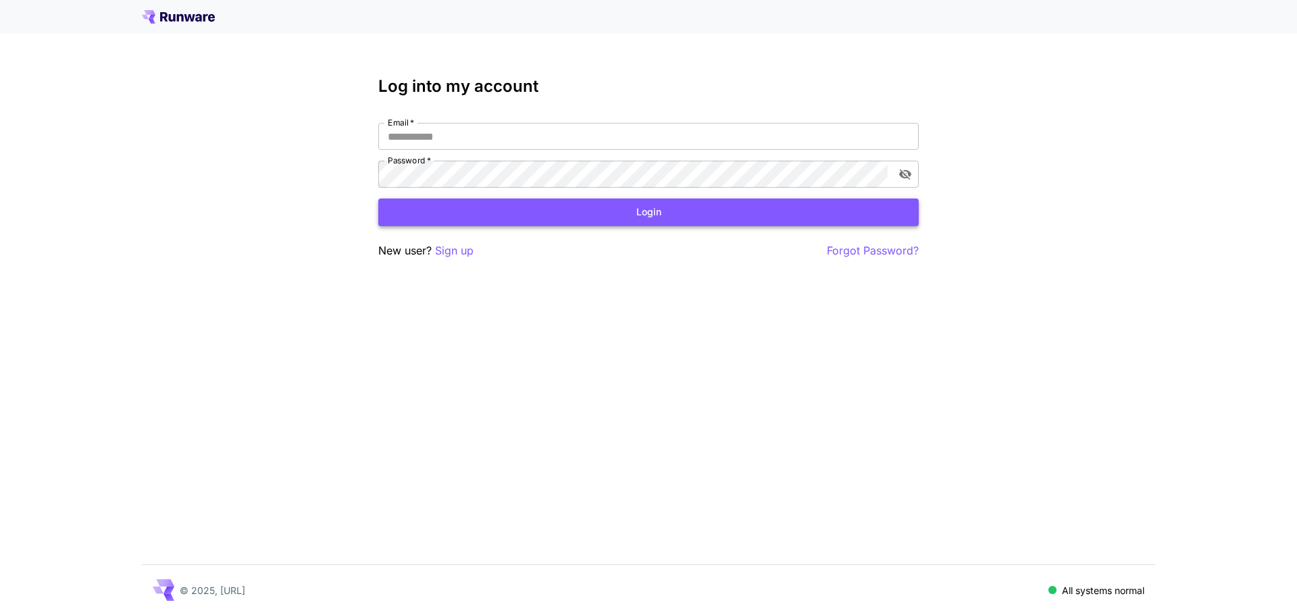
type input "**********"
click at [632, 205] on button "Login" at bounding box center [648, 213] width 540 height 28
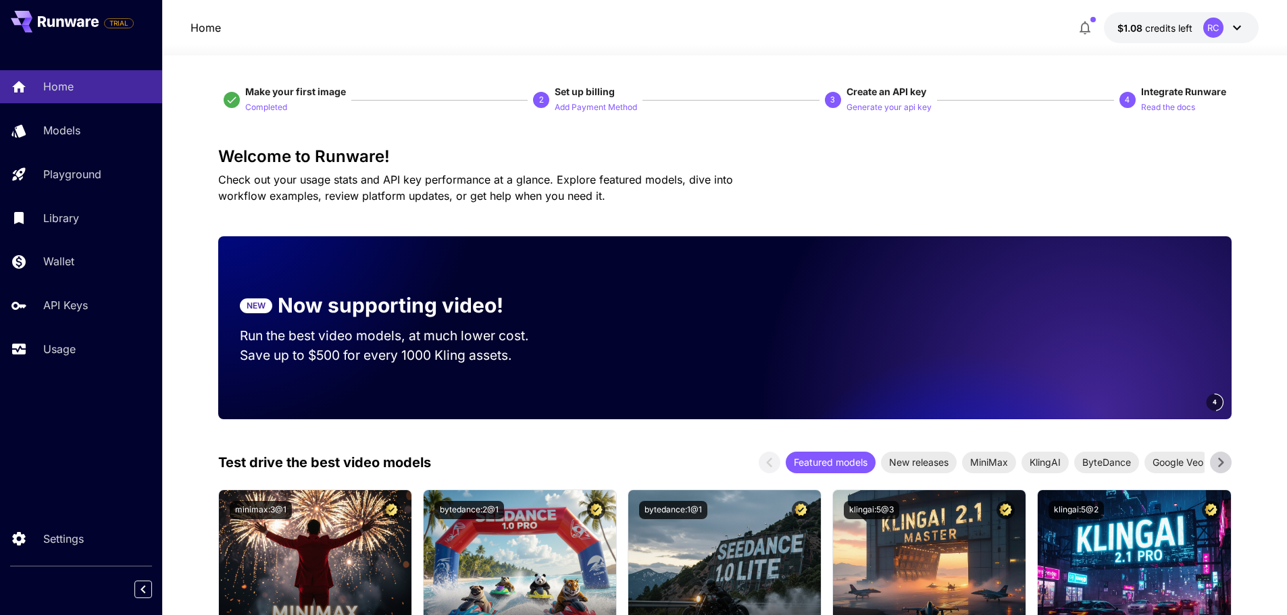
click at [1130, 29] on span "$1.08" at bounding box center [1131, 27] width 28 height 11
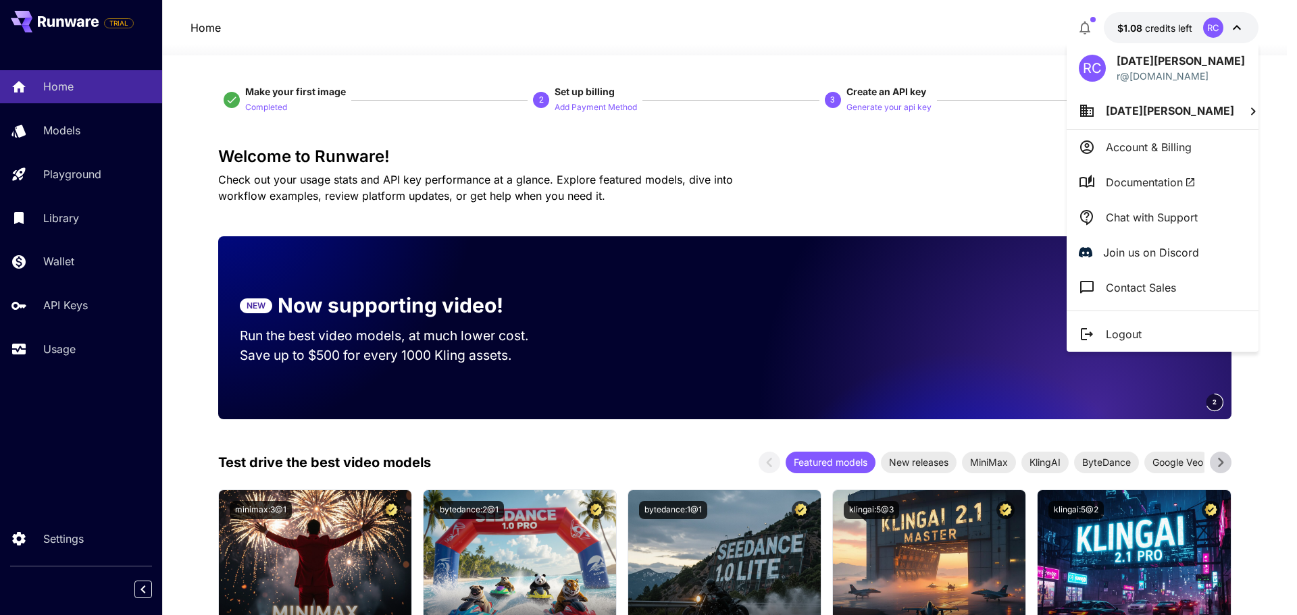
click at [1074, 29] on div at bounding box center [648, 307] width 1297 height 615
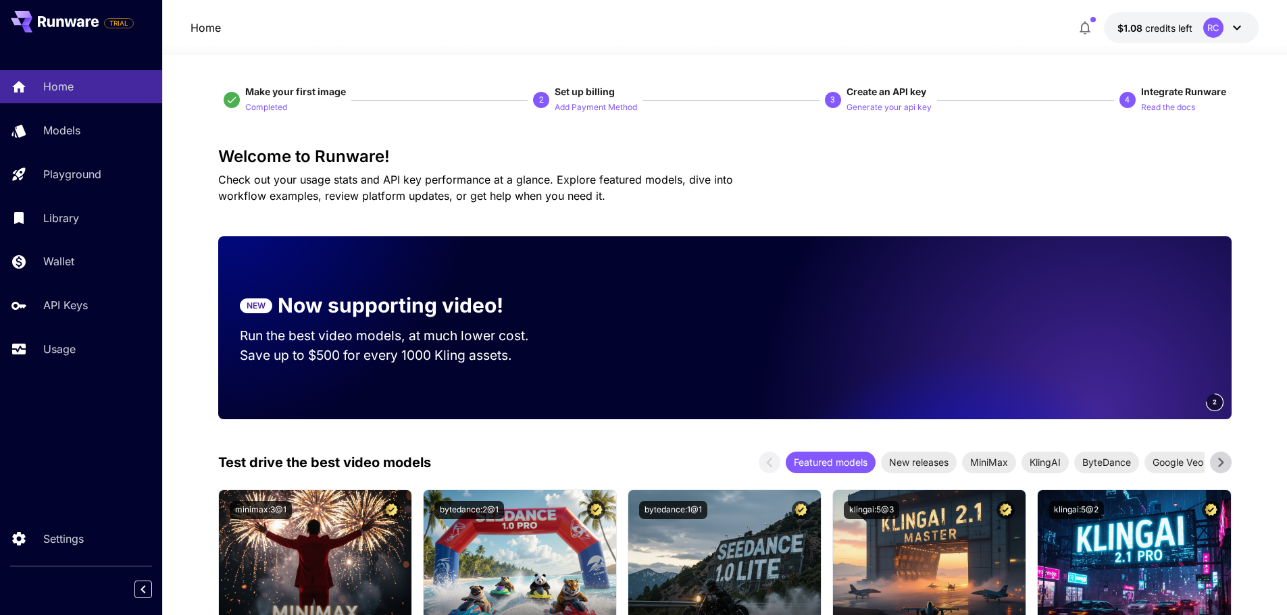
click at [1085, 28] on icon "button" at bounding box center [1085, 28] width 16 height 16
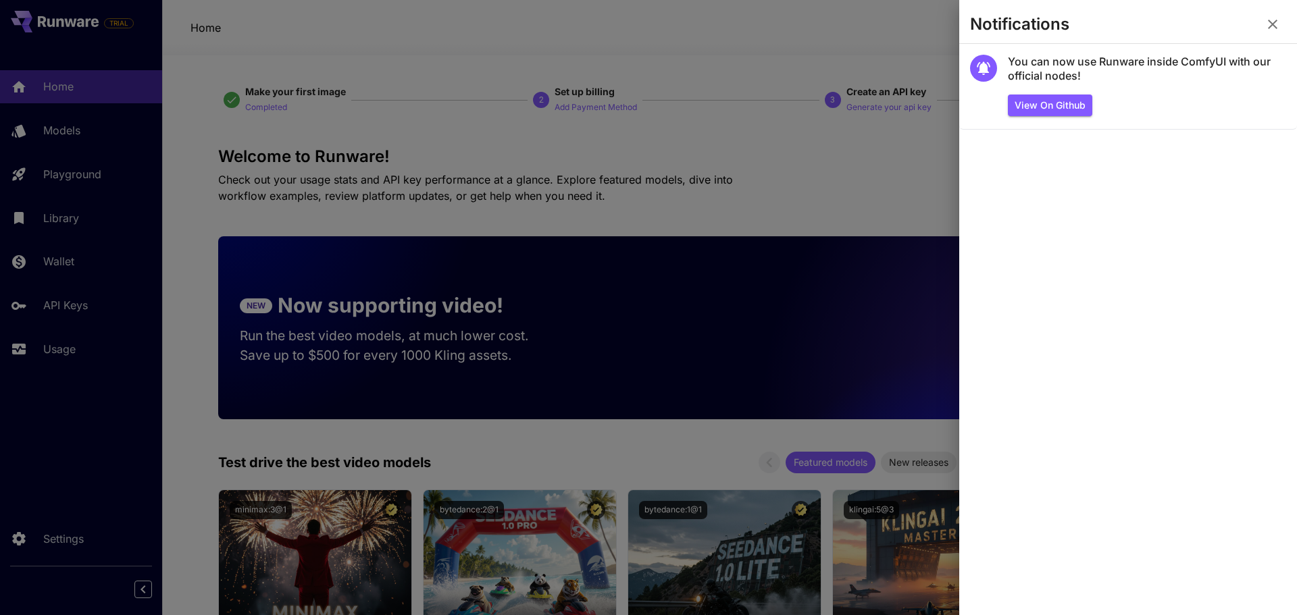
click at [315, 121] on div at bounding box center [648, 307] width 1297 height 615
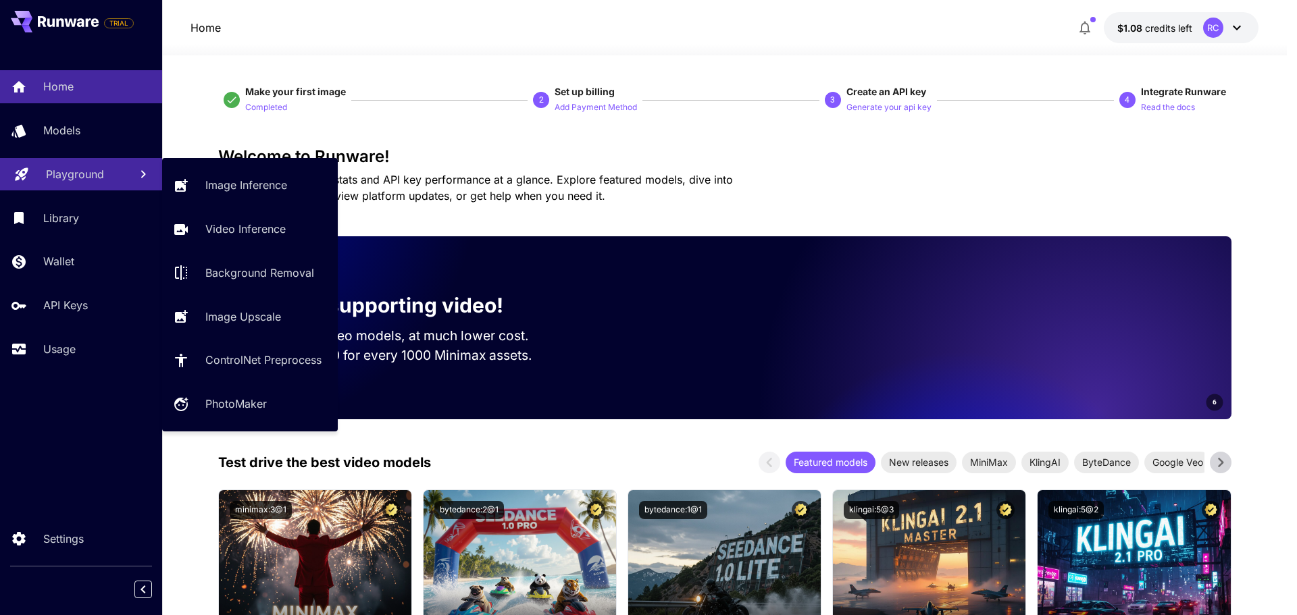
click at [76, 180] on p "Playground" at bounding box center [75, 174] width 58 height 16
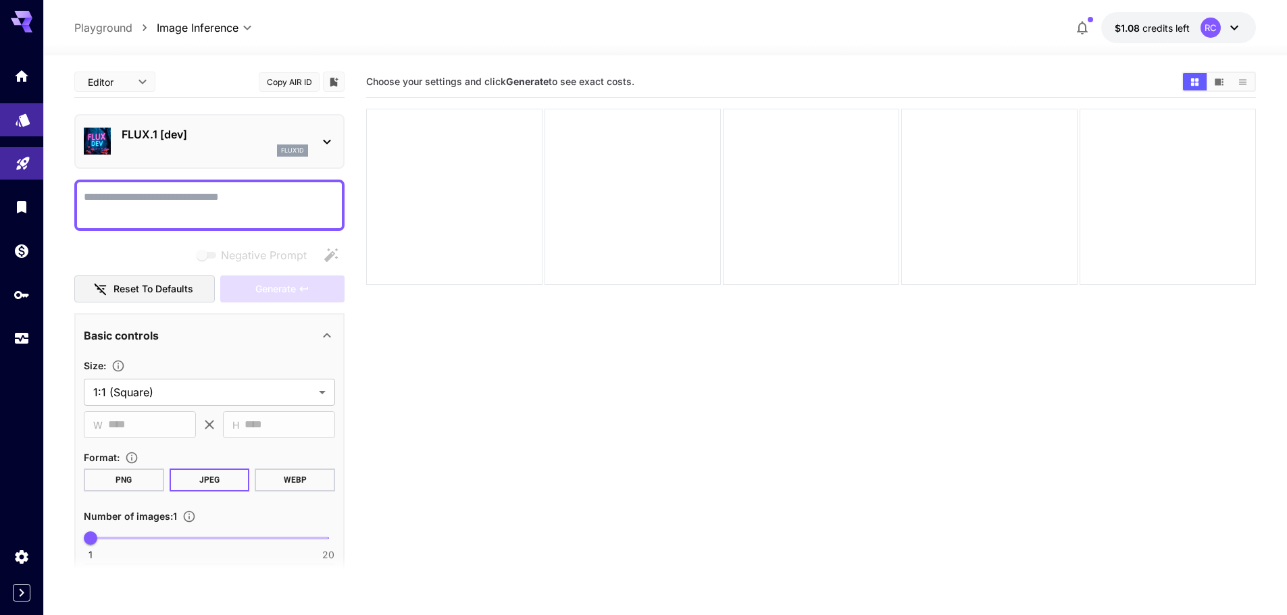
click at [25, 133] on link at bounding box center [21, 119] width 43 height 33
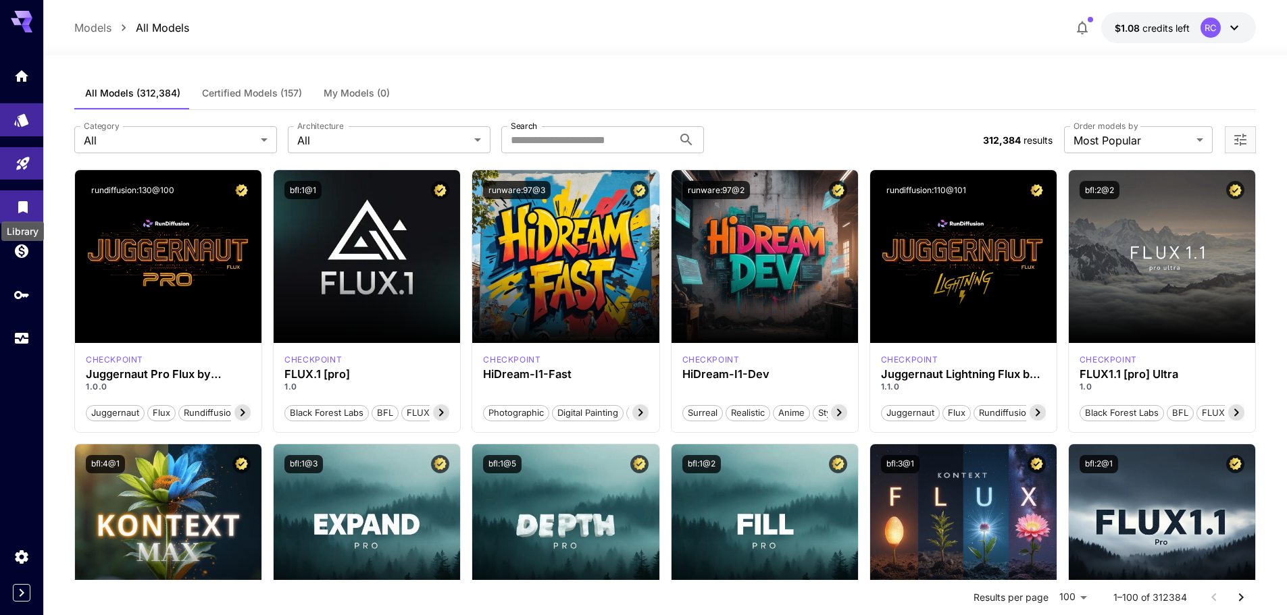
click at [22, 211] on icon "Library" at bounding box center [23, 203] width 16 height 16
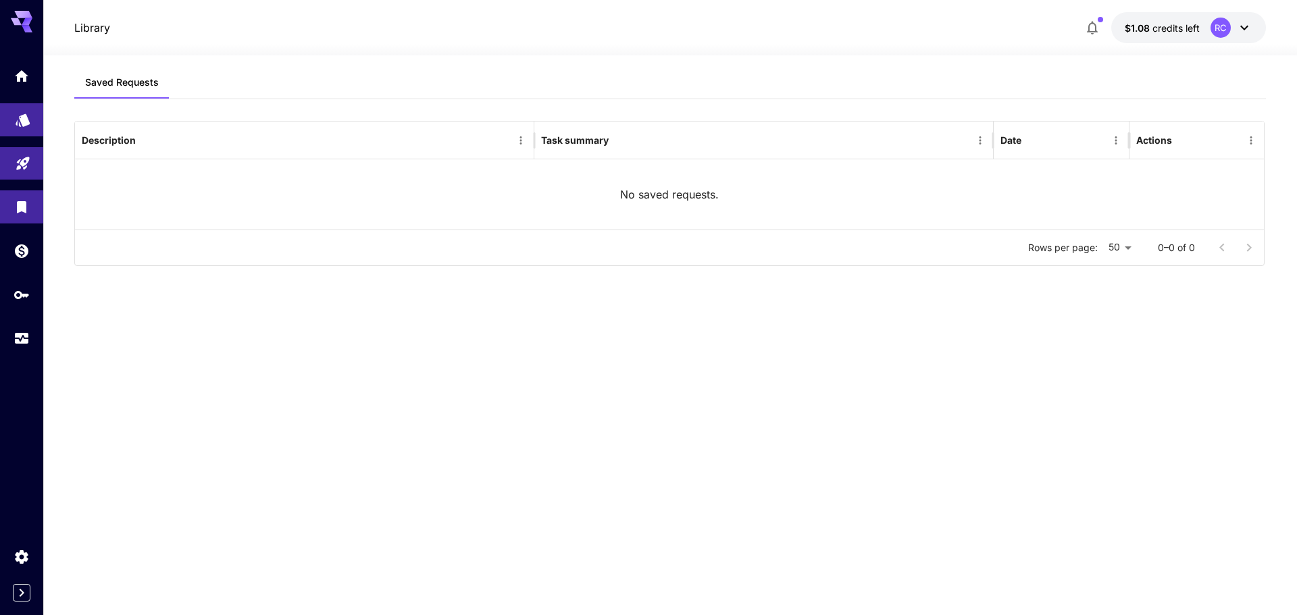
click at [22, 132] on link at bounding box center [21, 119] width 43 height 33
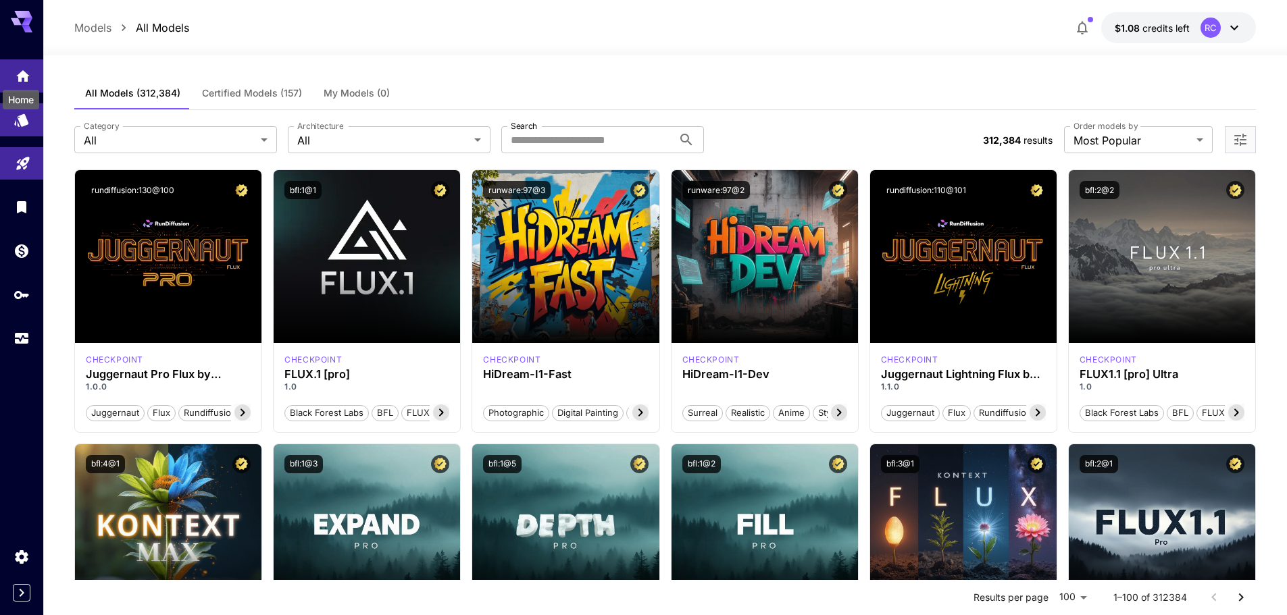
click at [20, 68] on icon "Home" at bounding box center [23, 73] width 16 height 16
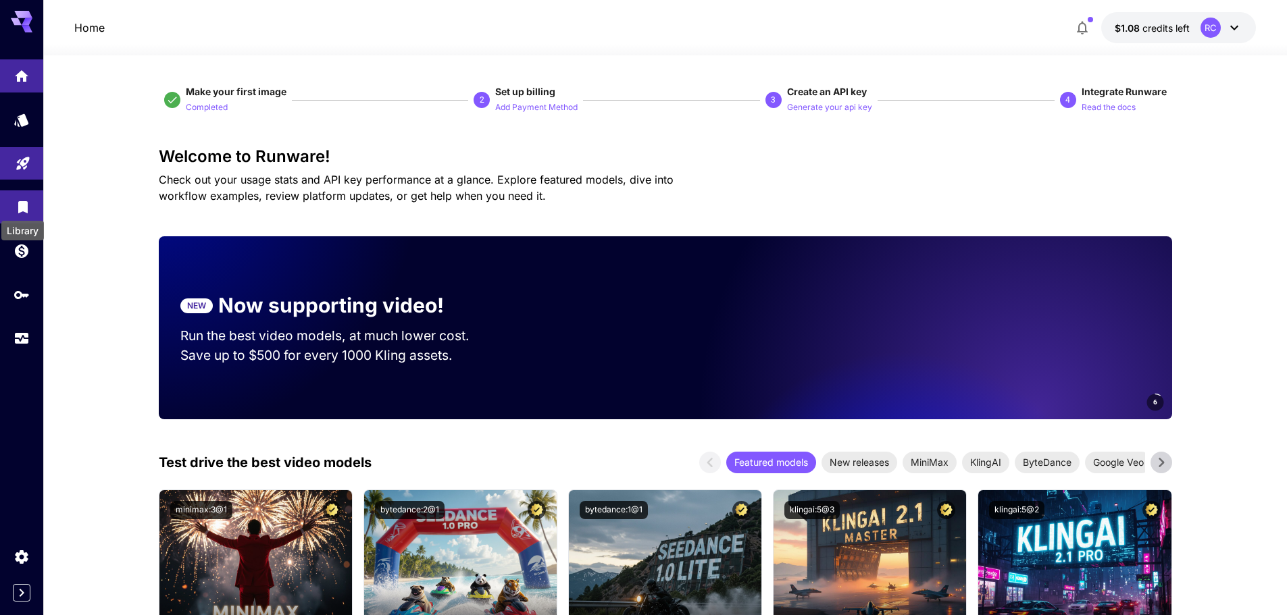
click at [23, 208] on icon "Library" at bounding box center [23, 204] width 16 height 16
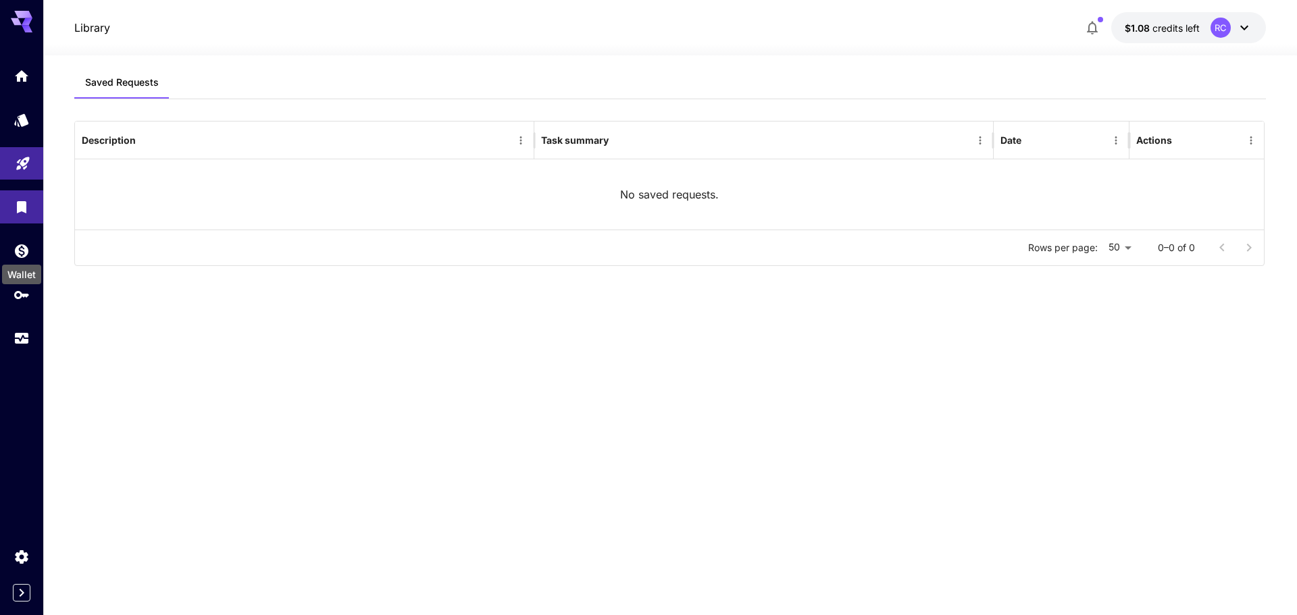
click at [29, 274] on div "Wallet" at bounding box center [21, 275] width 39 height 20
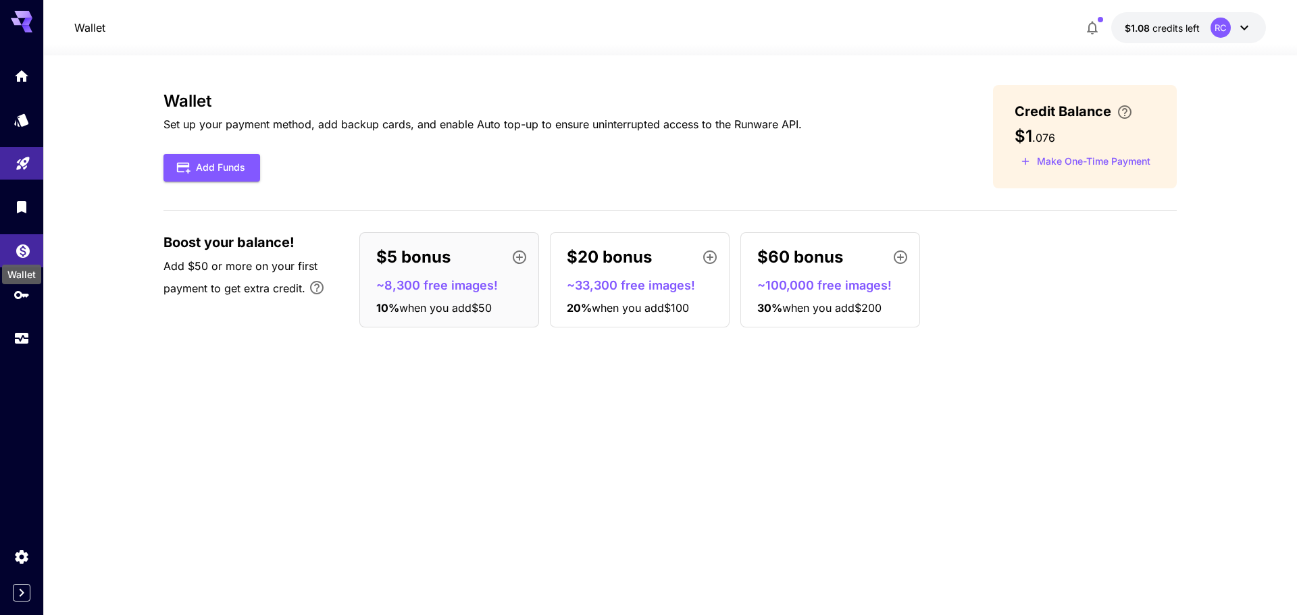
click at [23, 251] on icon "Wallet" at bounding box center [23, 250] width 16 height 16
click at [654, 274] on div "$20 bonus ~33,300 free images! 20 % when you add $100" at bounding box center [640, 279] width 180 height 95
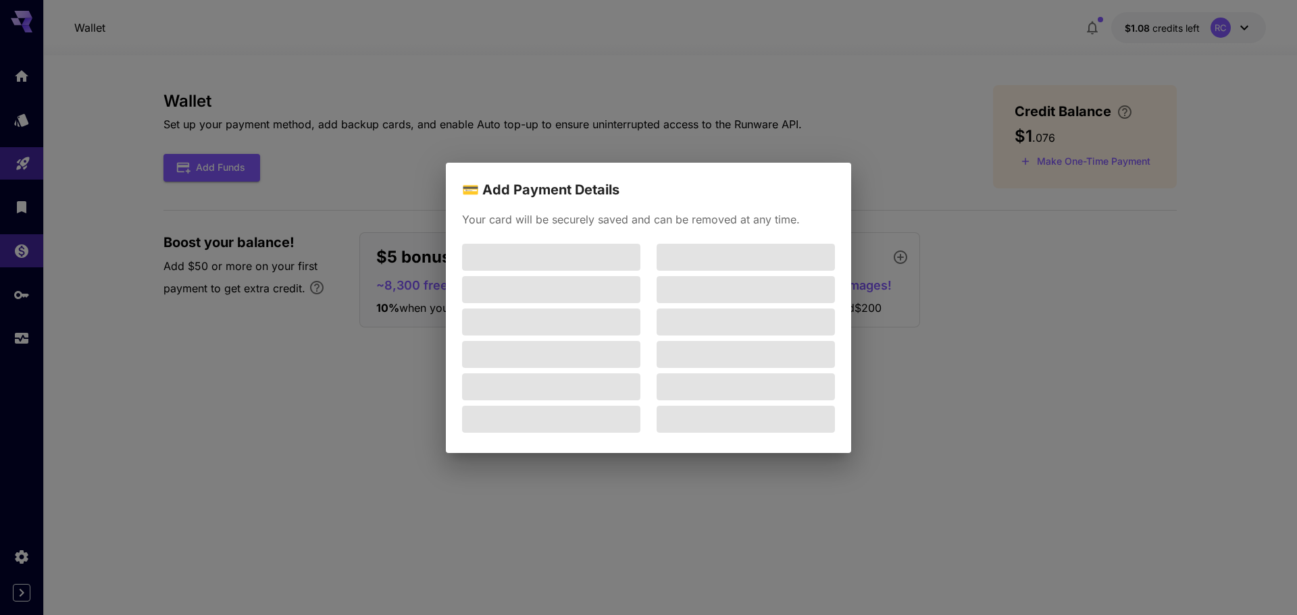
click at [827, 107] on div "💳 Add Payment Details Your card will be securely saved and can be removed at an…" at bounding box center [648, 307] width 1297 height 615
click at [837, 159] on div "💳 Add Payment Details Your card will be securely saved and can be removed at an…" at bounding box center [648, 307] width 1297 height 615
drag, startPoint x: 857, startPoint y: 155, endPoint x: 821, endPoint y: 152, distance: 36.6
click at [853, 155] on div "💳 Add Payment Details Your card will be securely saved and can be removed at an…" at bounding box center [648, 307] width 1297 height 615
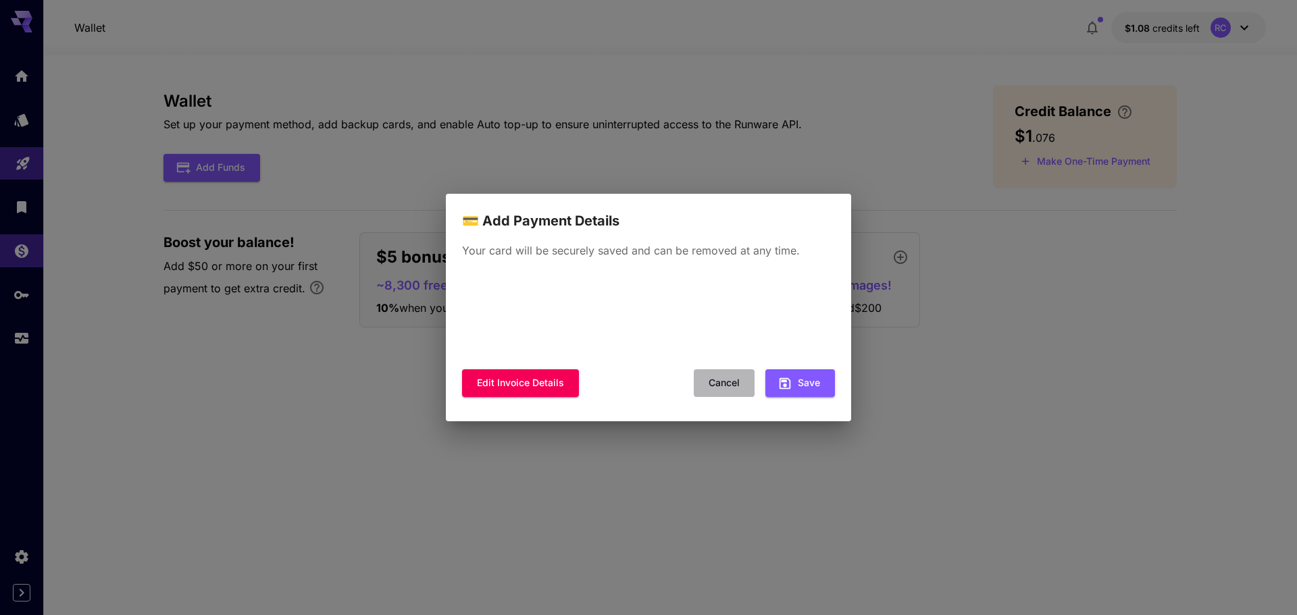
click at [727, 384] on button "Cancel" at bounding box center [724, 383] width 61 height 28
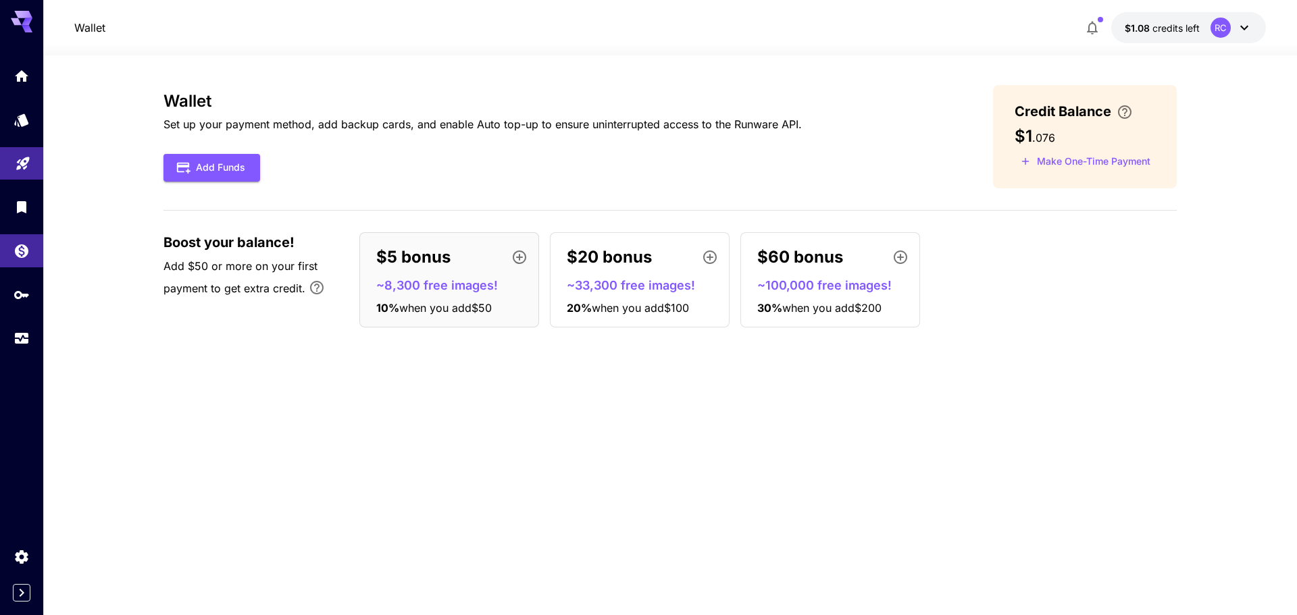
click at [860, 259] on div "$60 bonus" at bounding box center [835, 257] width 157 height 27
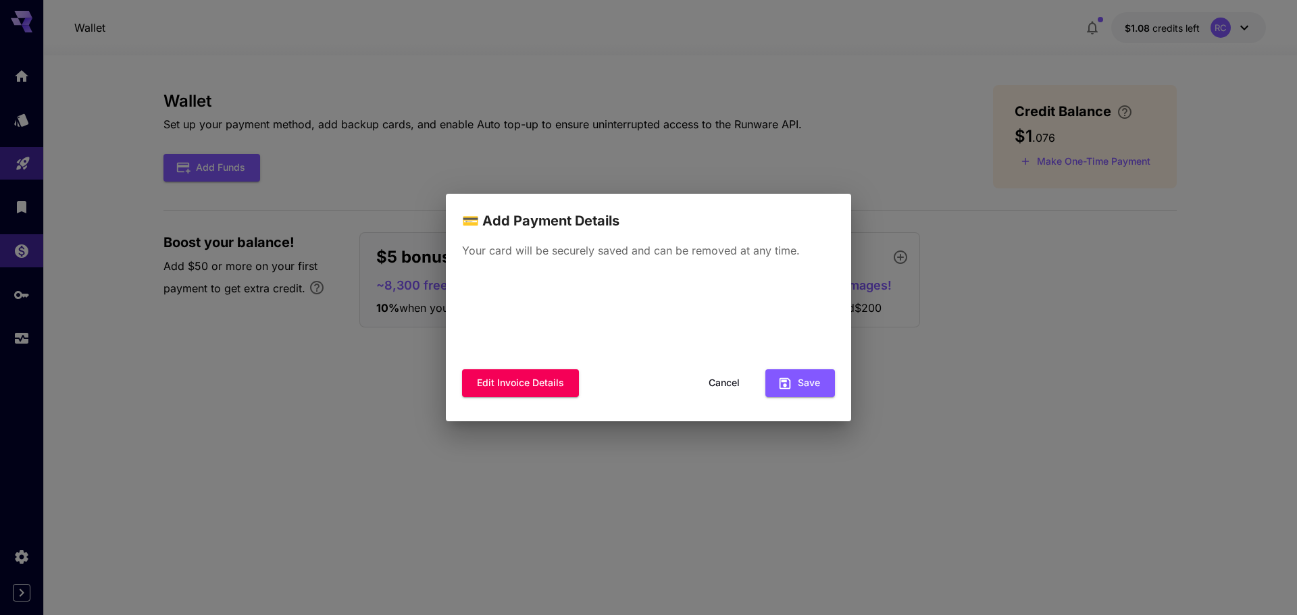
click at [866, 167] on div "💳 Add Payment Details Your card will be securely saved and can be removed at an…" at bounding box center [648, 307] width 1297 height 615
click at [726, 374] on button "Cancel" at bounding box center [724, 383] width 61 height 28
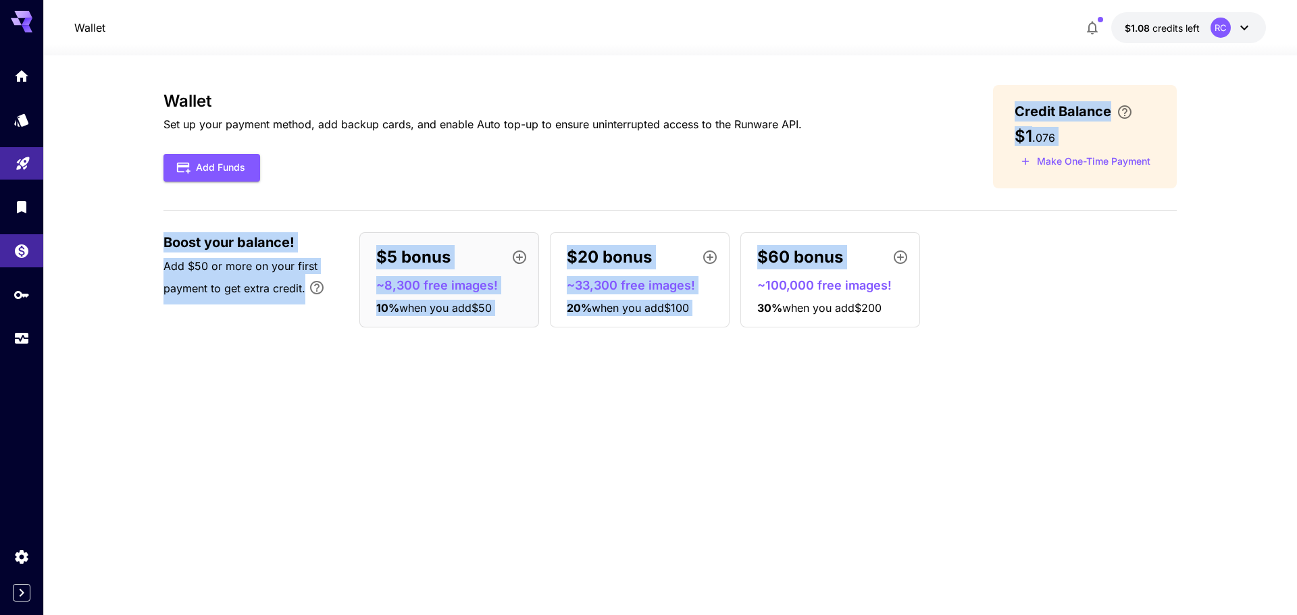
drag, startPoint x: 825, startPoint y: 248, endPoint x: 760, endPoint y: 175, distance: 97.6
click at [760, 175] on div "Wallet Set up your payment method, add backup cards, and enable Auto top-up to …" at bounding box center [669, 211] width 1013 height 253
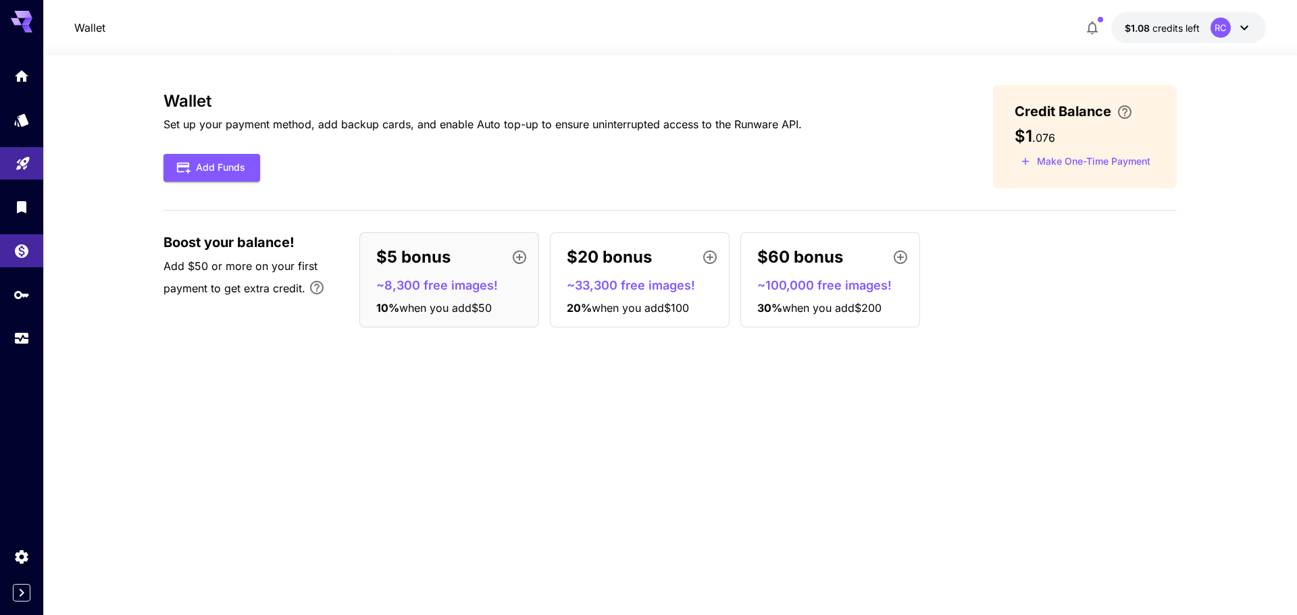
click at [787, 162] on div "Add Funds" at bounding box center [482, 168] width 638 height 28
click at [883, 263] on div "$60 bonus" at bounding box center [835, 257] width 157 height 27
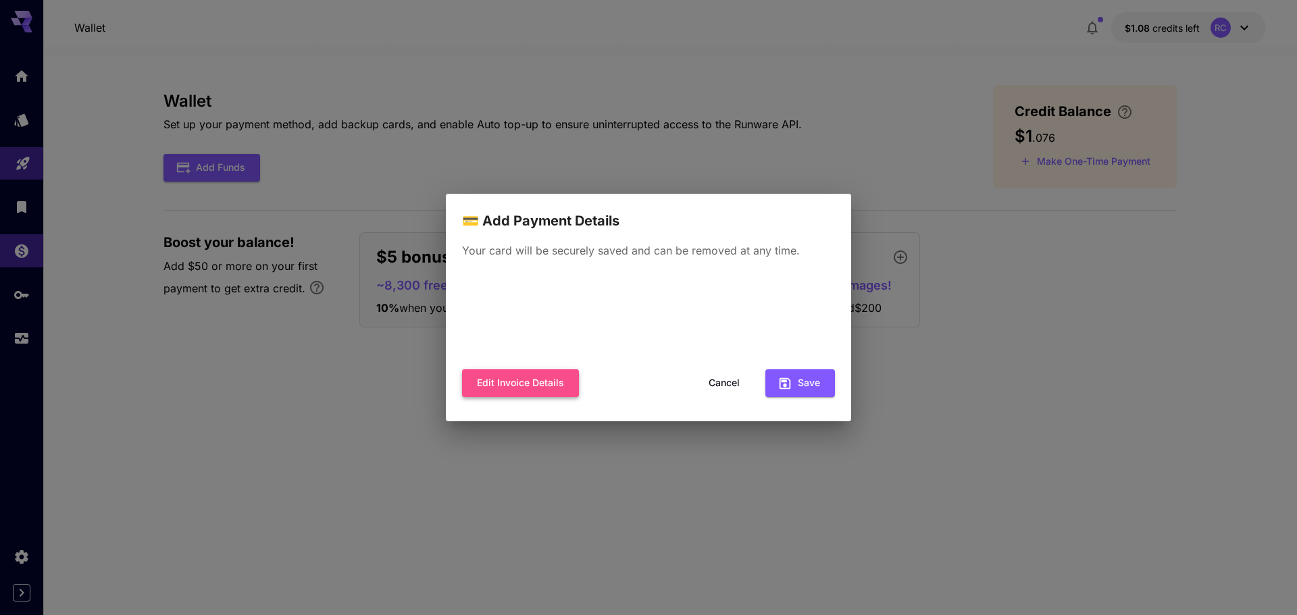
click at [538, 370] on button "Edit invoice details" at bounding box center [520, 383] width 117 height 28
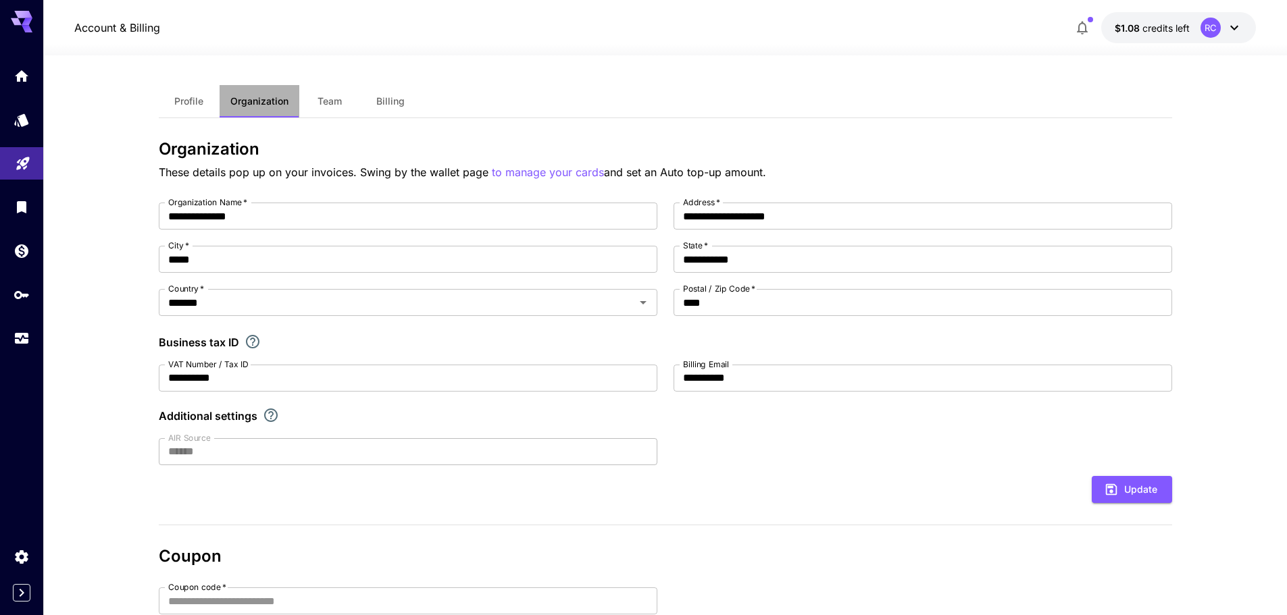
click at [271, 105] on span "Organization" at bounding box center [259, 101] width 58 height 12
click at [30, 64] on link at bounding box center [21, 75] width 43 height 33
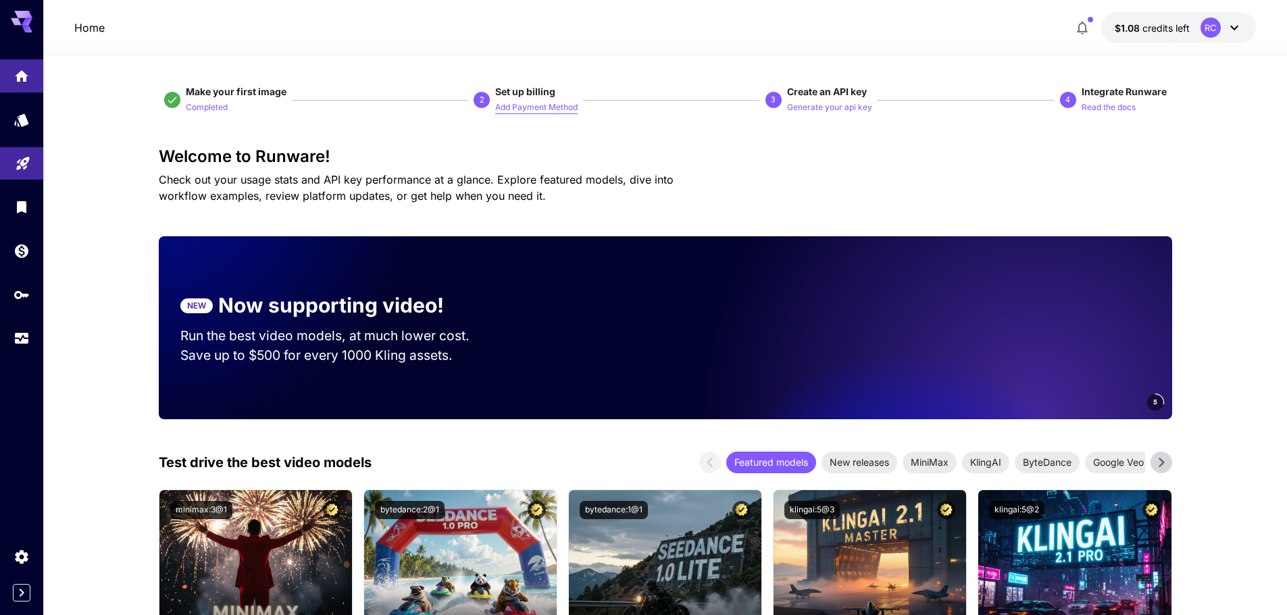
click at [542, 105] on p "Add Payment Method" at bounding box center [536, 107] width 82 height 13
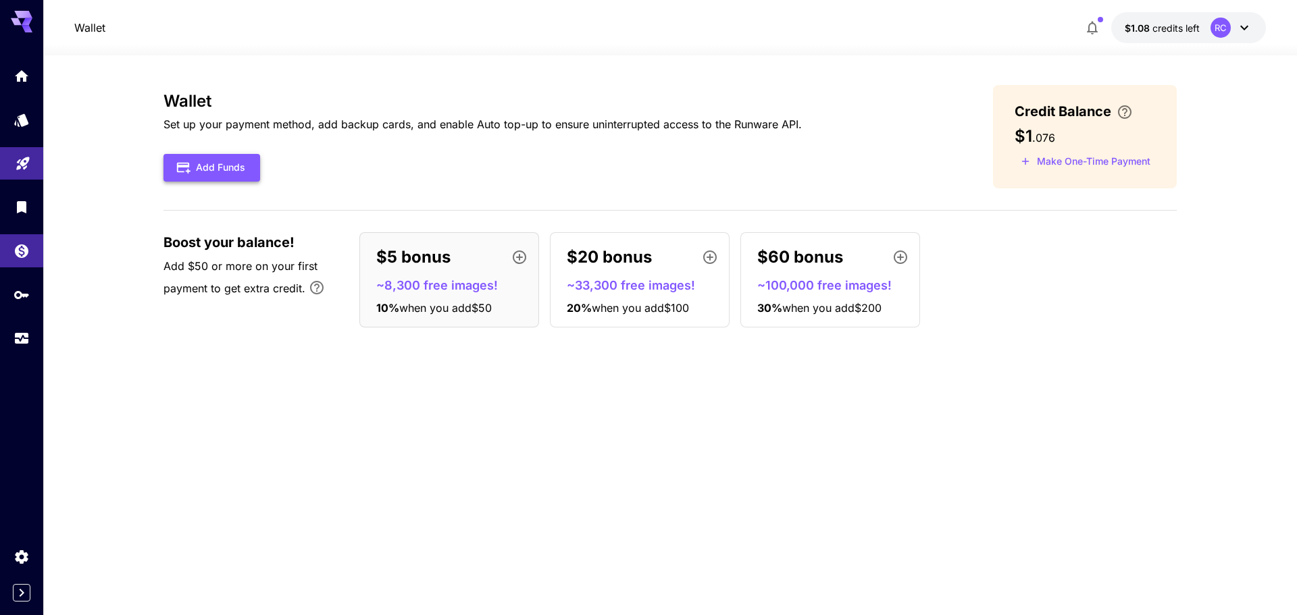
click at [182, 154] on button "Add Funds" at bounding box center [211, 168] width 97 height 28
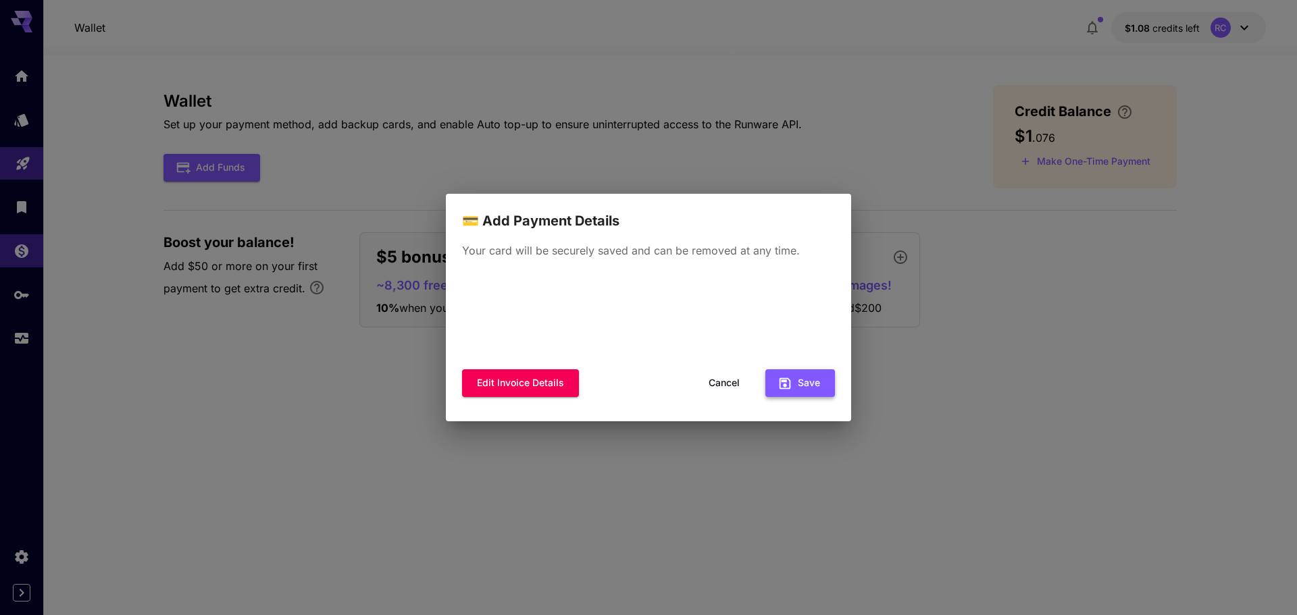
click at [780, 378] on icon "button" at bounding box center [784, 383] width 11 height 11
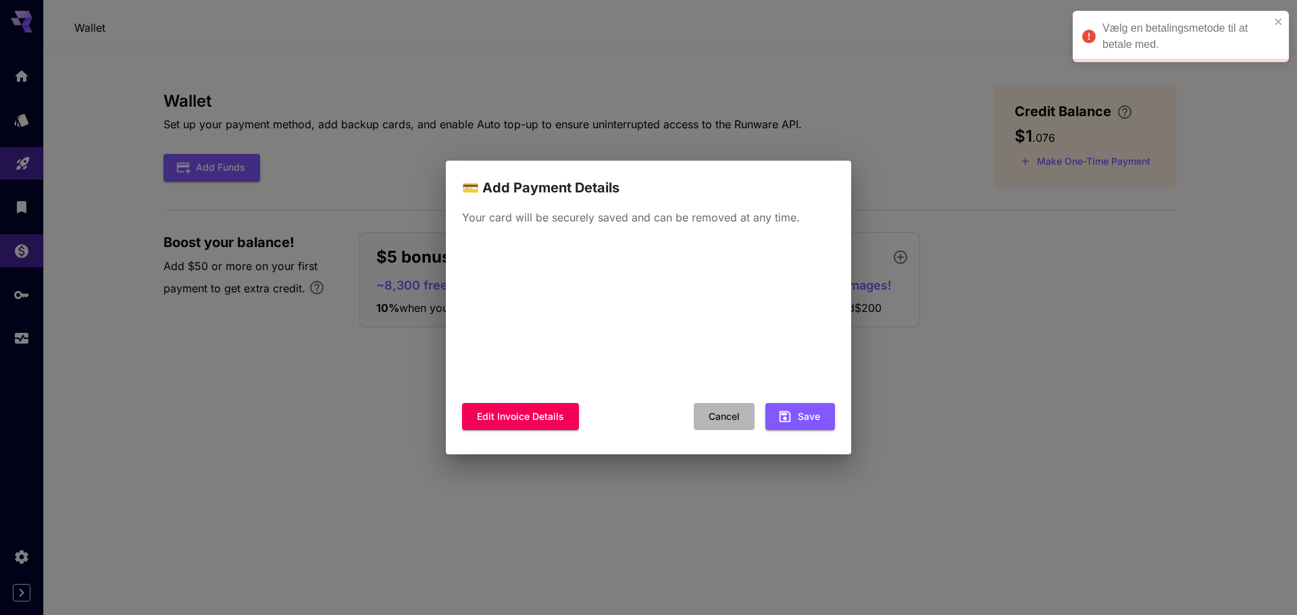
click at [738, 406] on button "Cancel" at bounding box center [724, 417] width 61 height 28
